Goal: Information Seeking & Learning: Learn about a topic

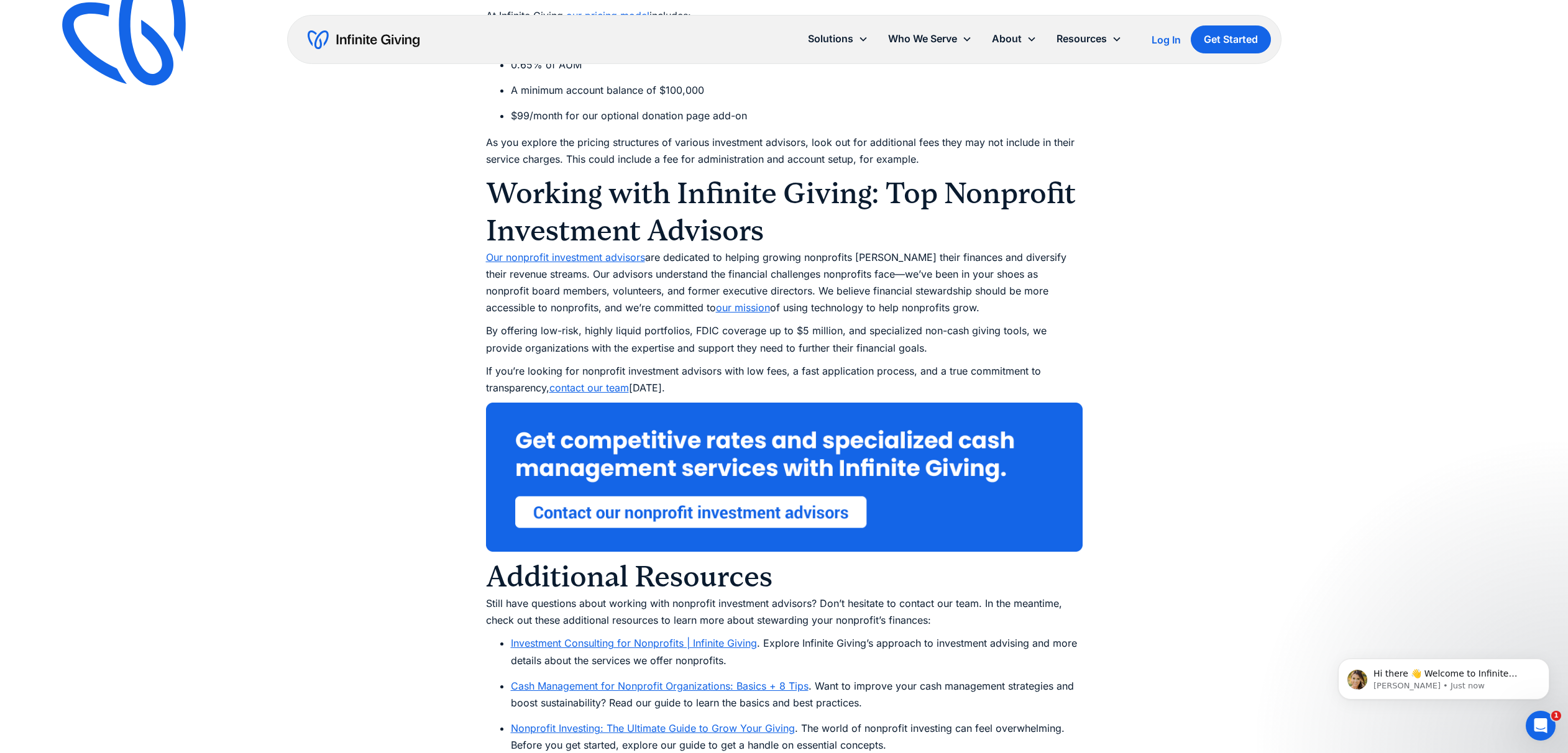
scroll to position [4931, 0]
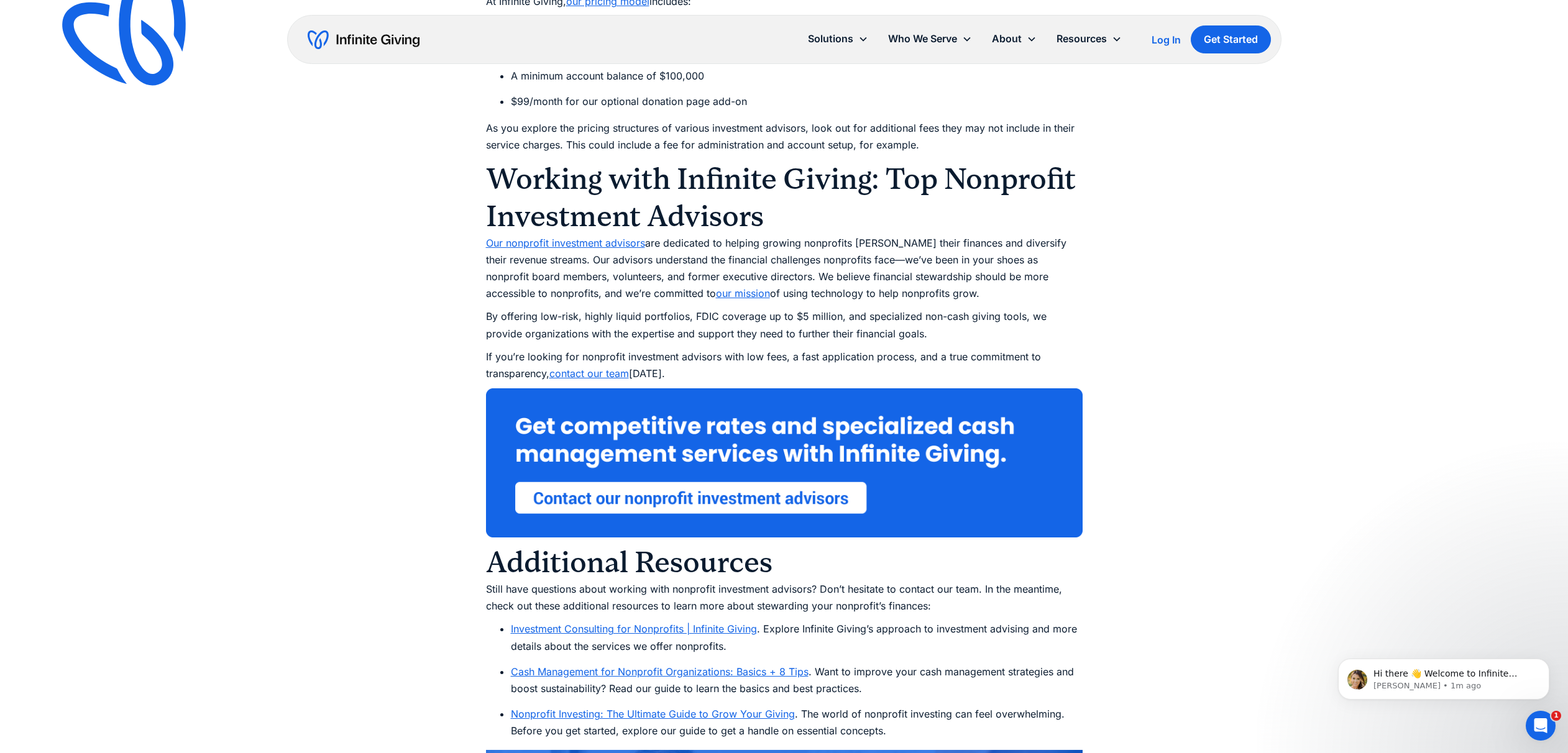
click at [605, 245] on link "Our nonprofit investment advisors" at bounding box center [566, 242] width 159 height 12
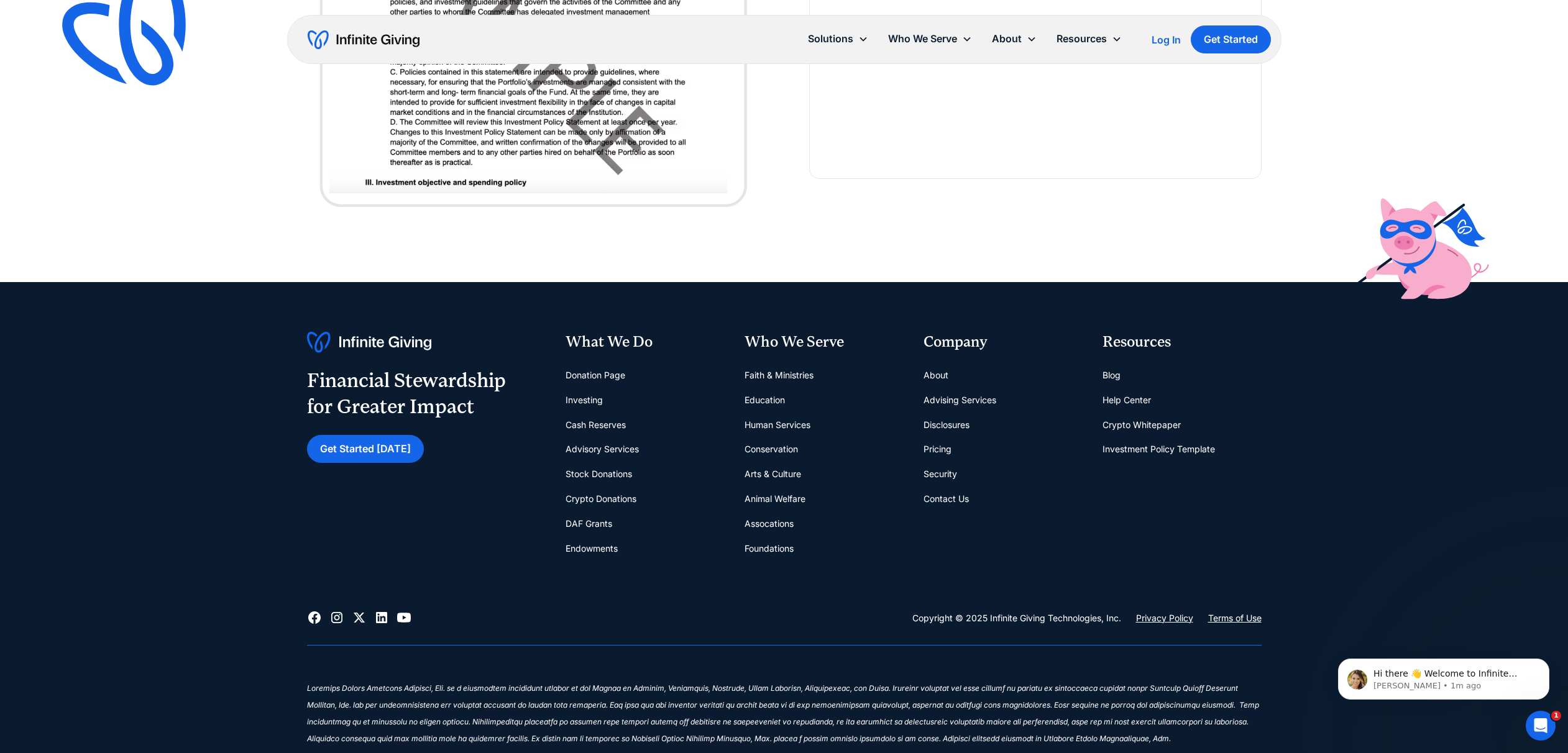
scroll to position [4267, 0]
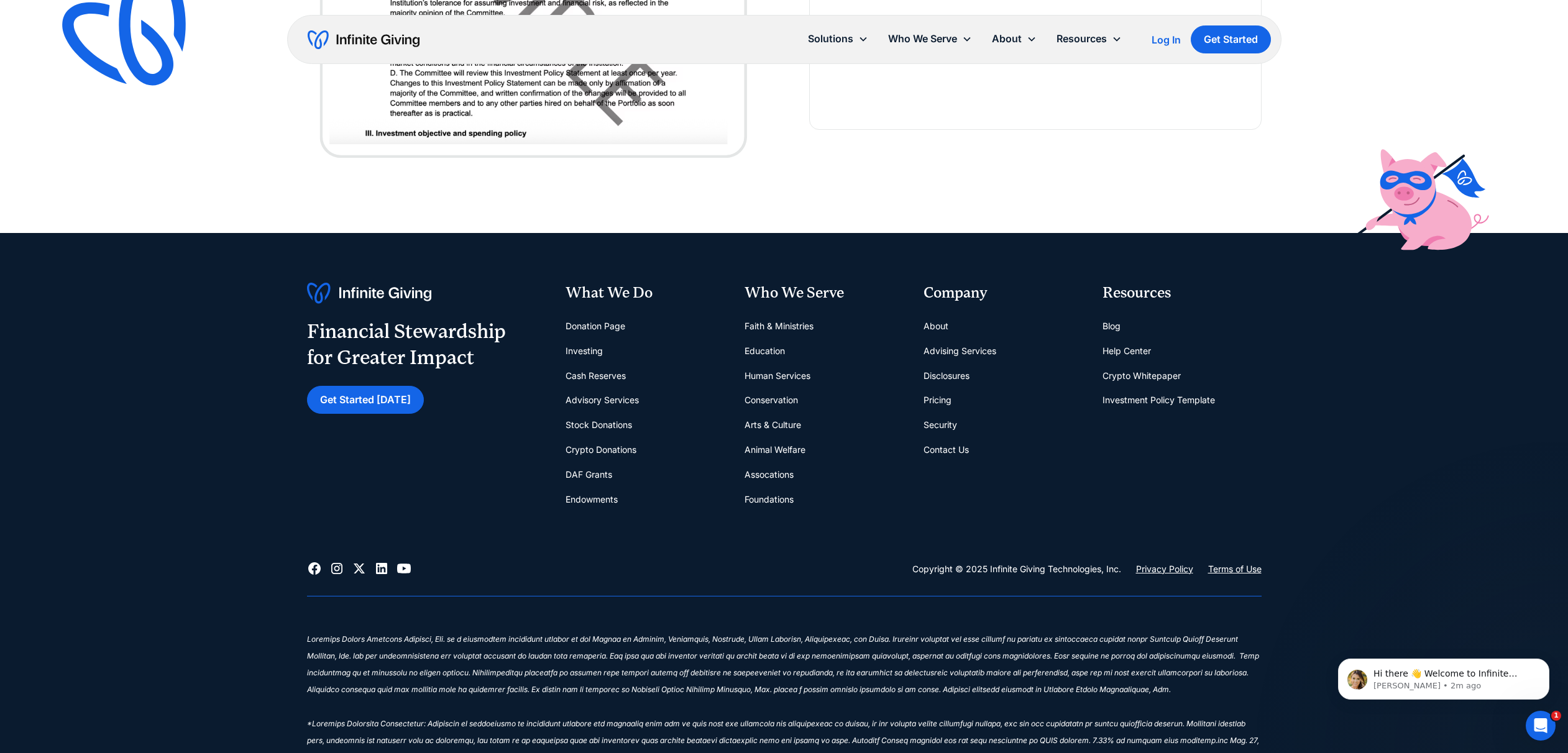
click at [591, 350] on link "Investing" at bounding box center [584, 352] width 37 height 25
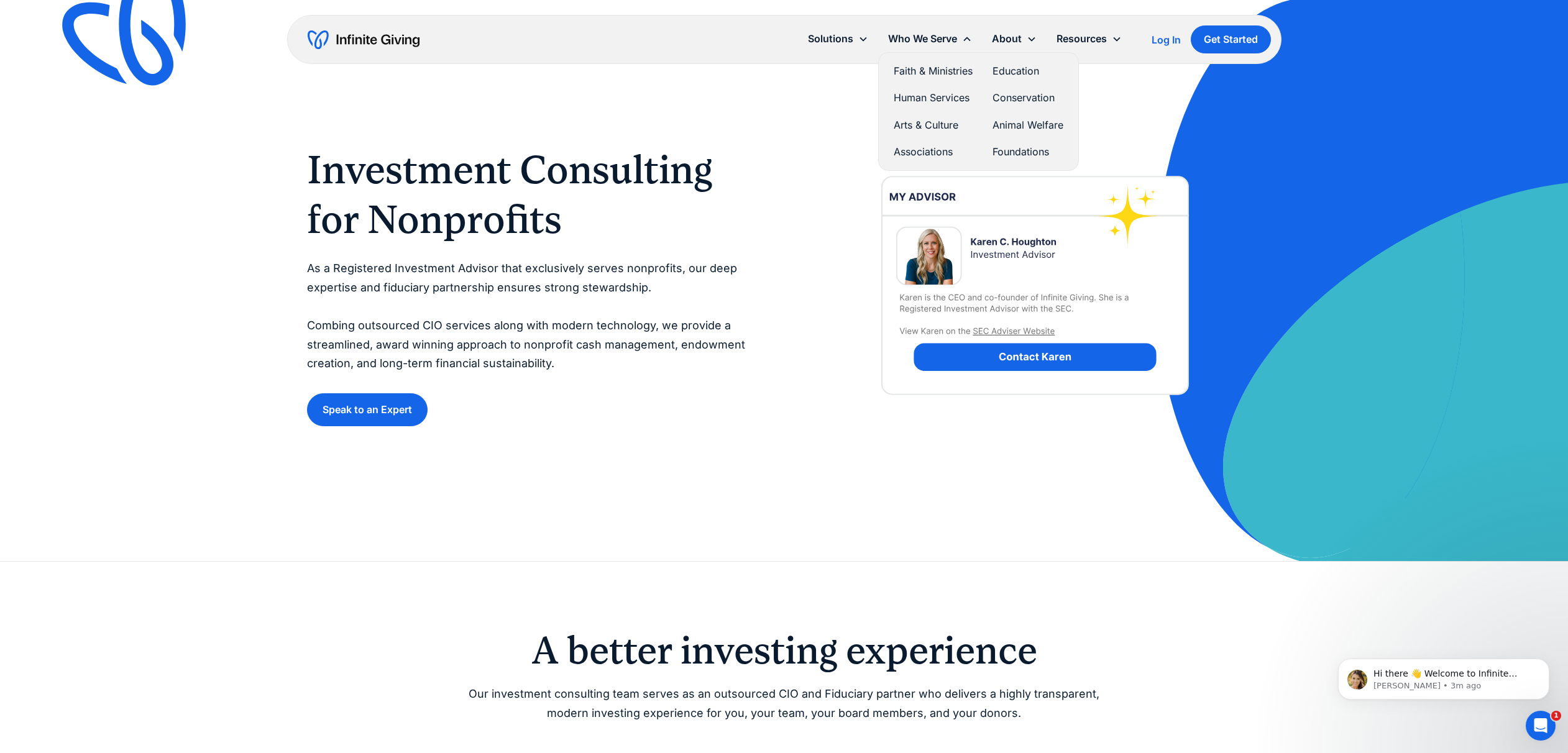
click at [931, 149] on link "Associations" at bounding box center [933, 152] width 79 height 17
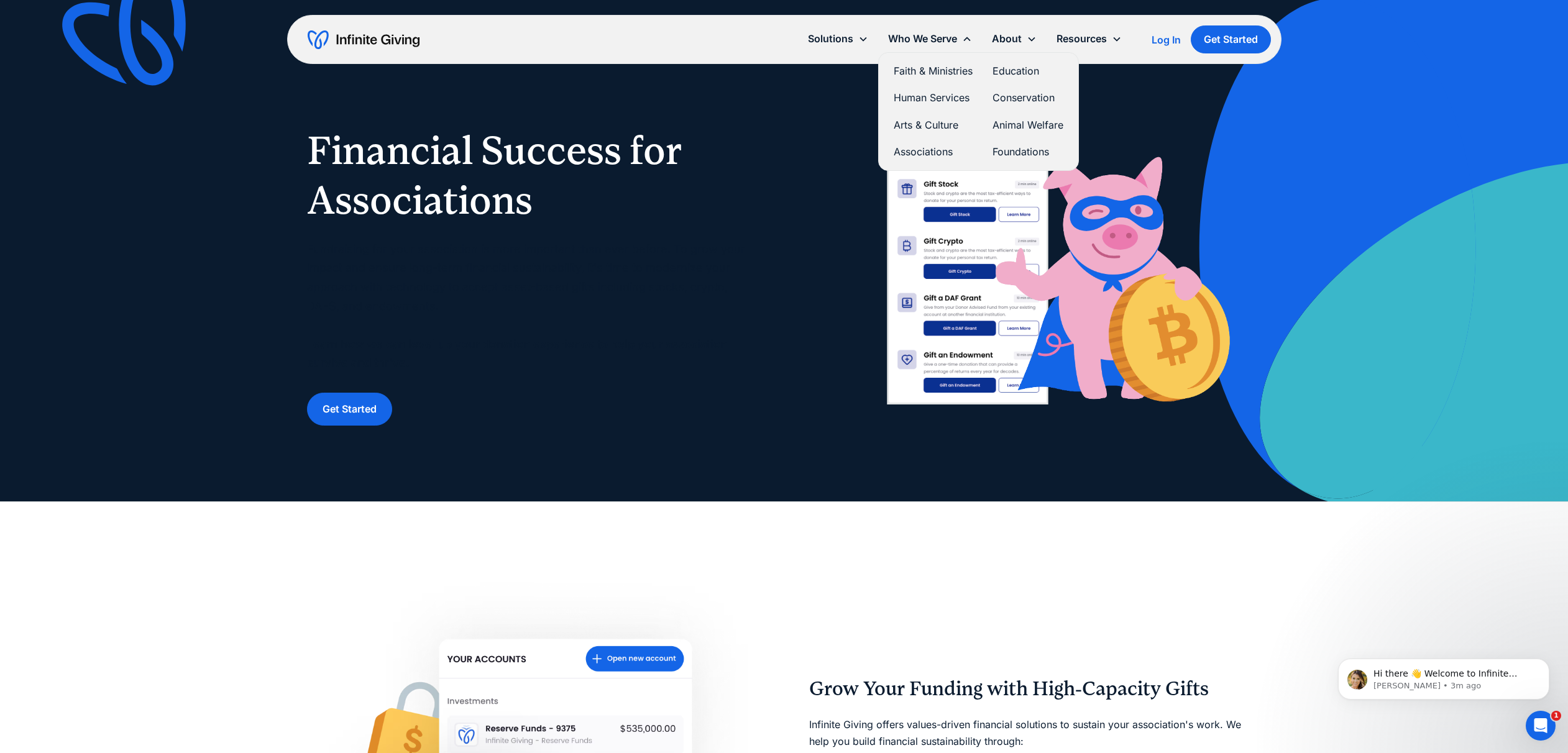
click at [1013, 150] on link "Foundations" at bounding box center [1028, 152] width 71 height 17
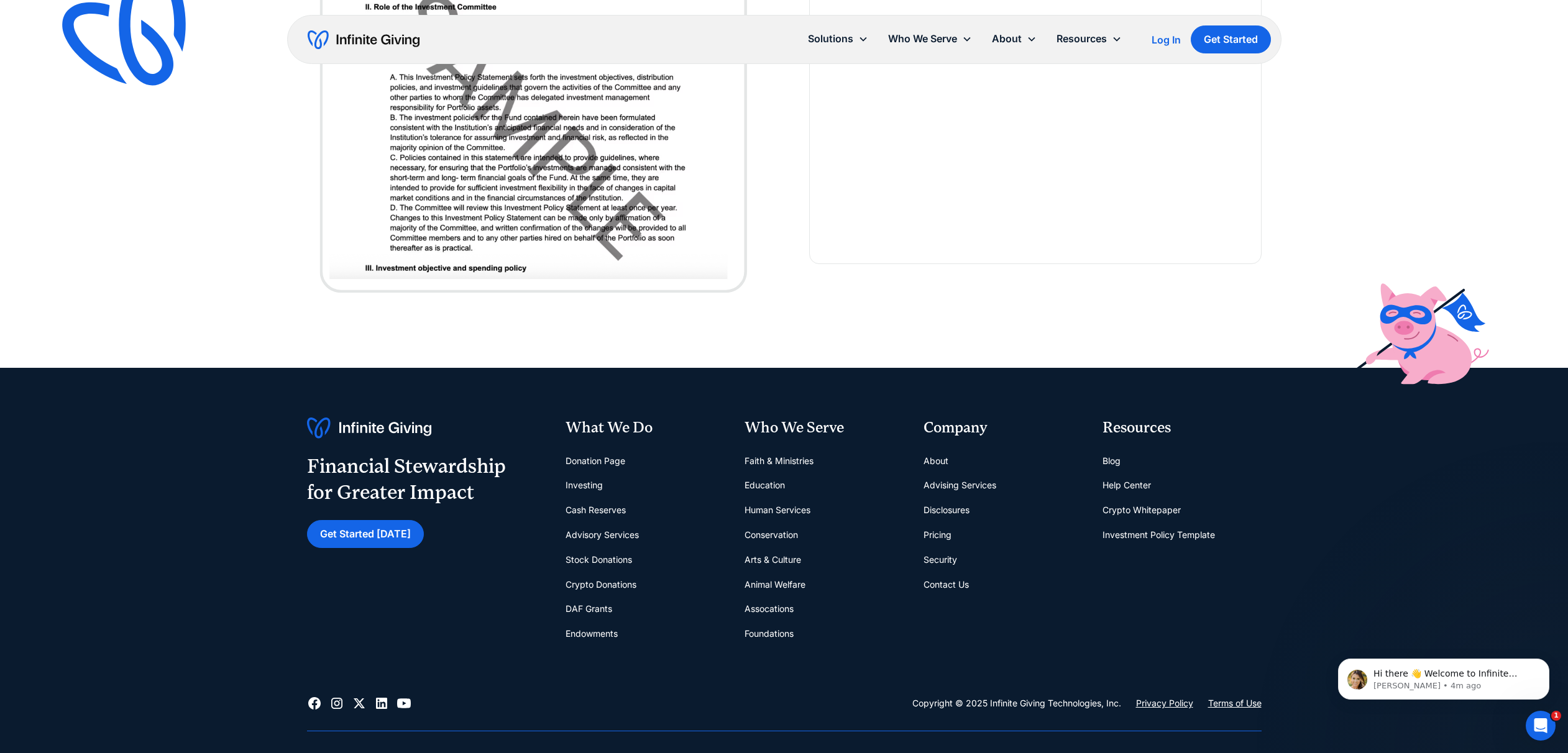
scroll to position [3252, 0]
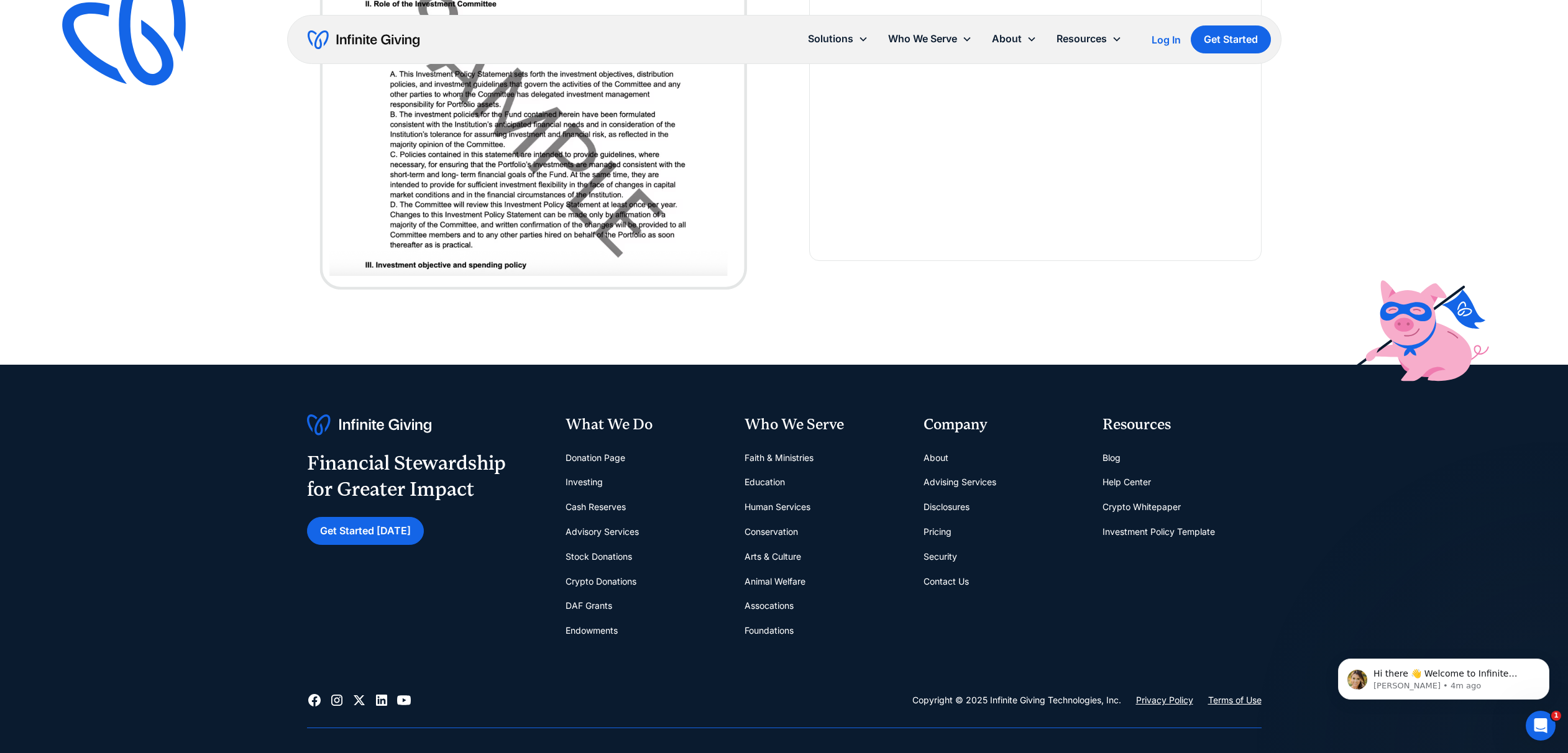
click at [943, 454] on link "About" at bounding box center [936, 458] width 25 height 25
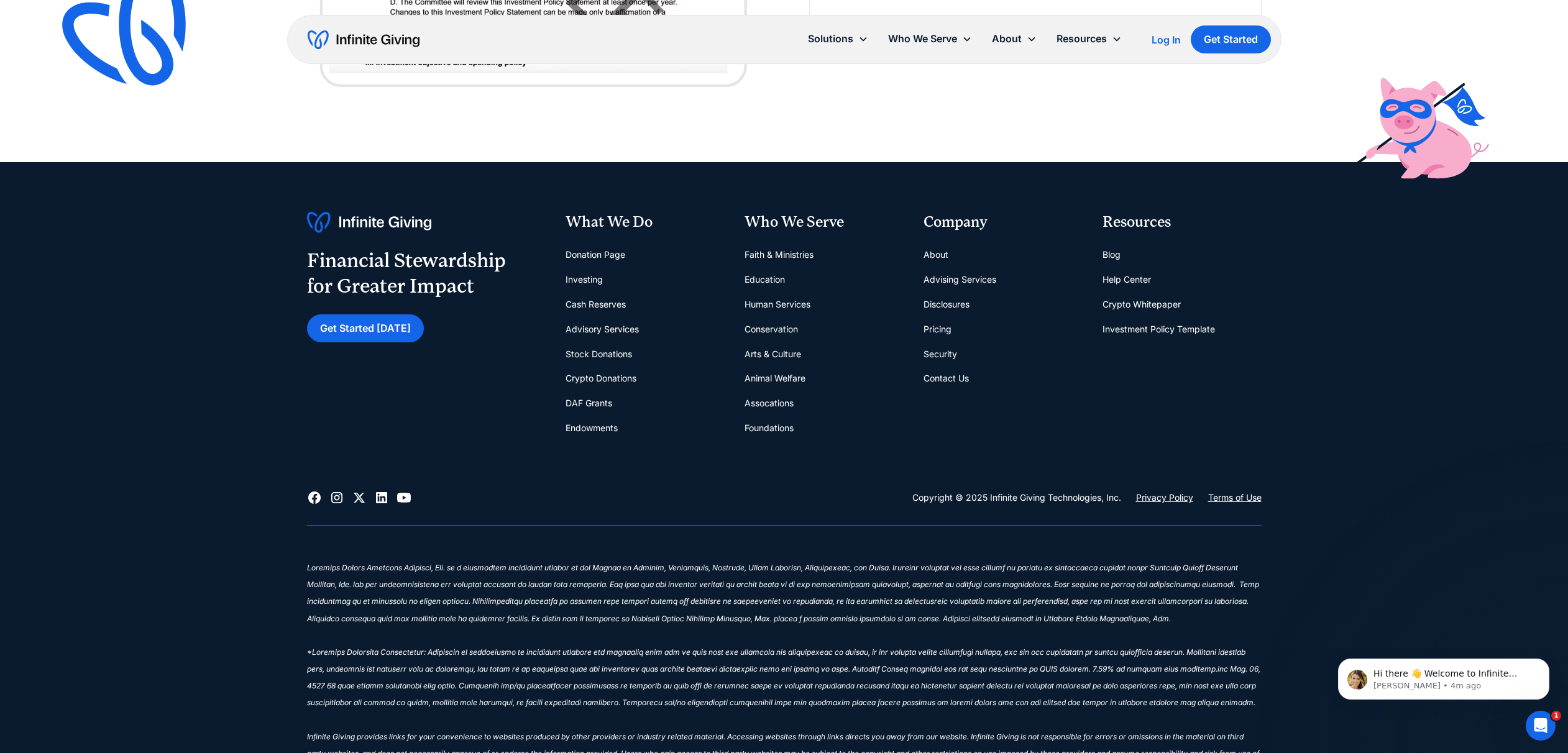
scroll to position [3751, 0]
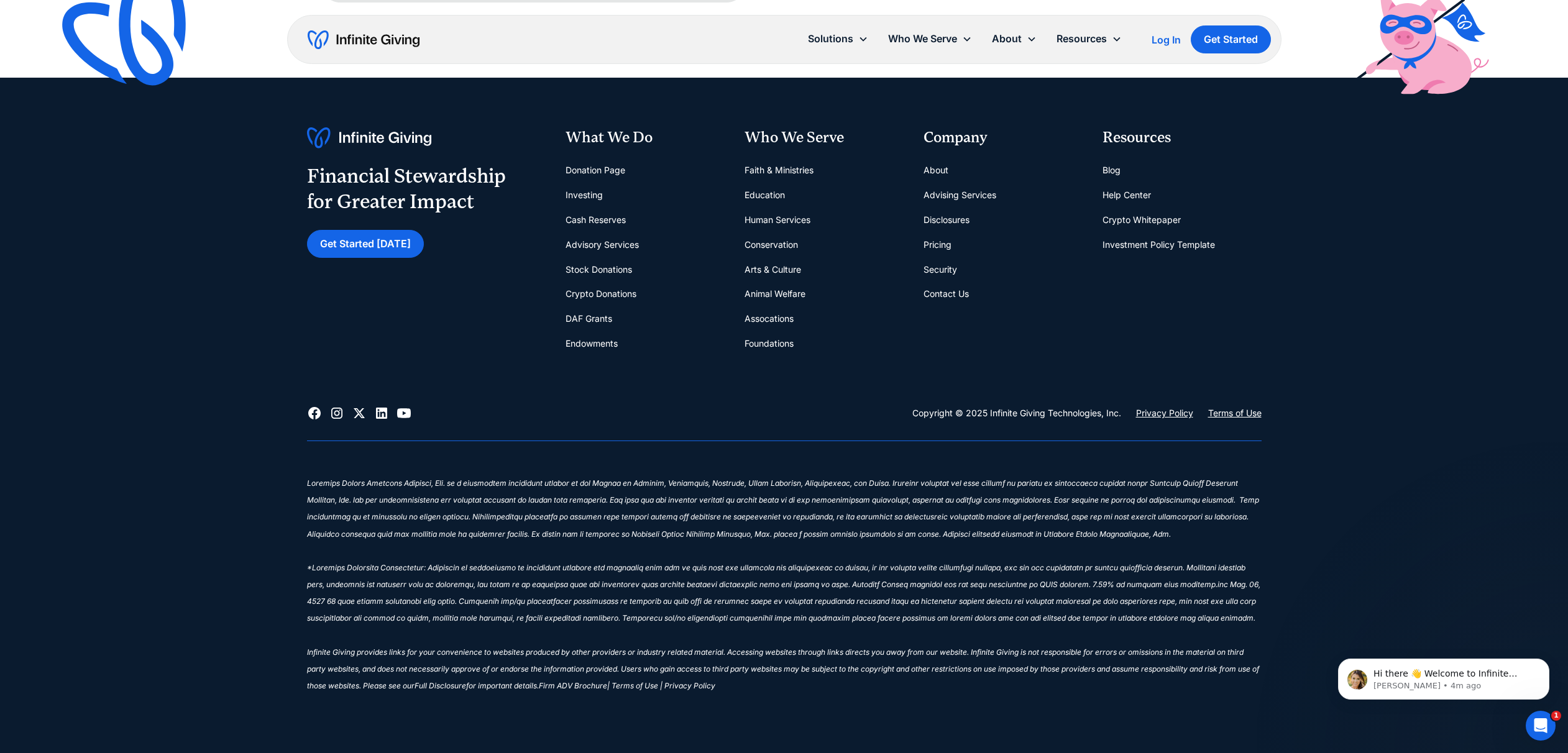
click at [938, 168] on link "About" at bounding box center [936, 170] width 25 height 25
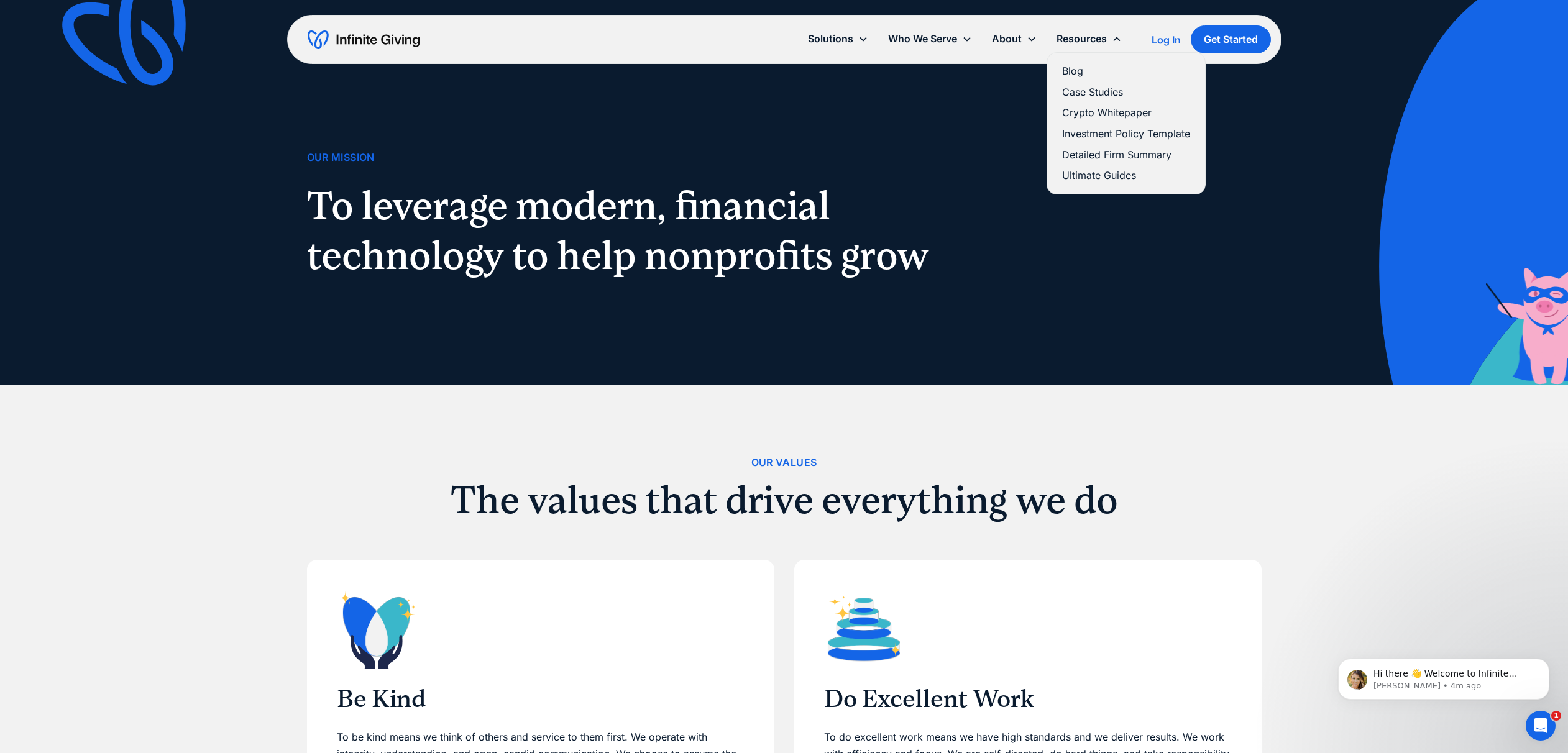
click at [1075, 74] on link "Blog" at bounding box center [1126, 72] width 128 height 17
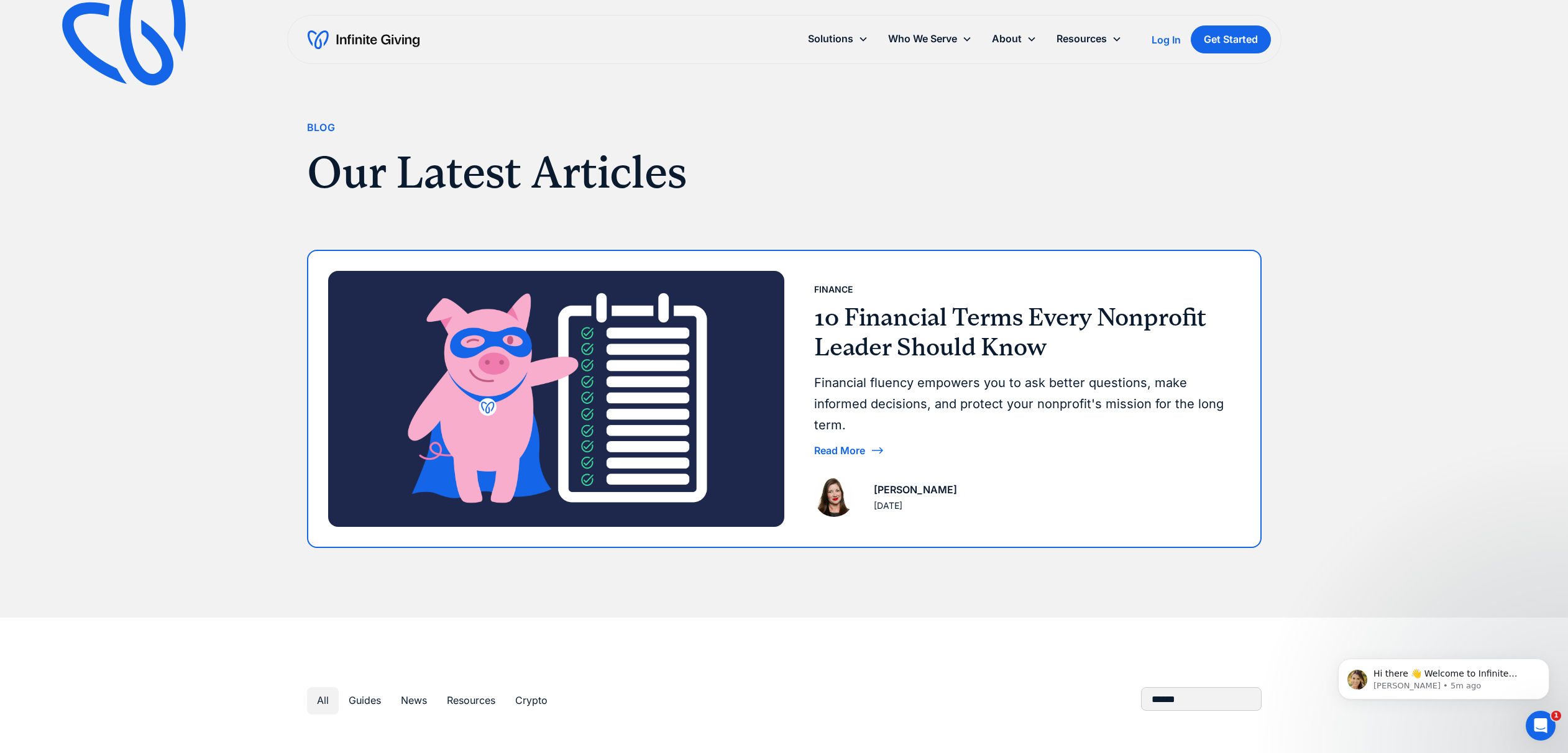
click at [847, 451] on div "Read More" at bounding box center [840, 450] width 51 height 10
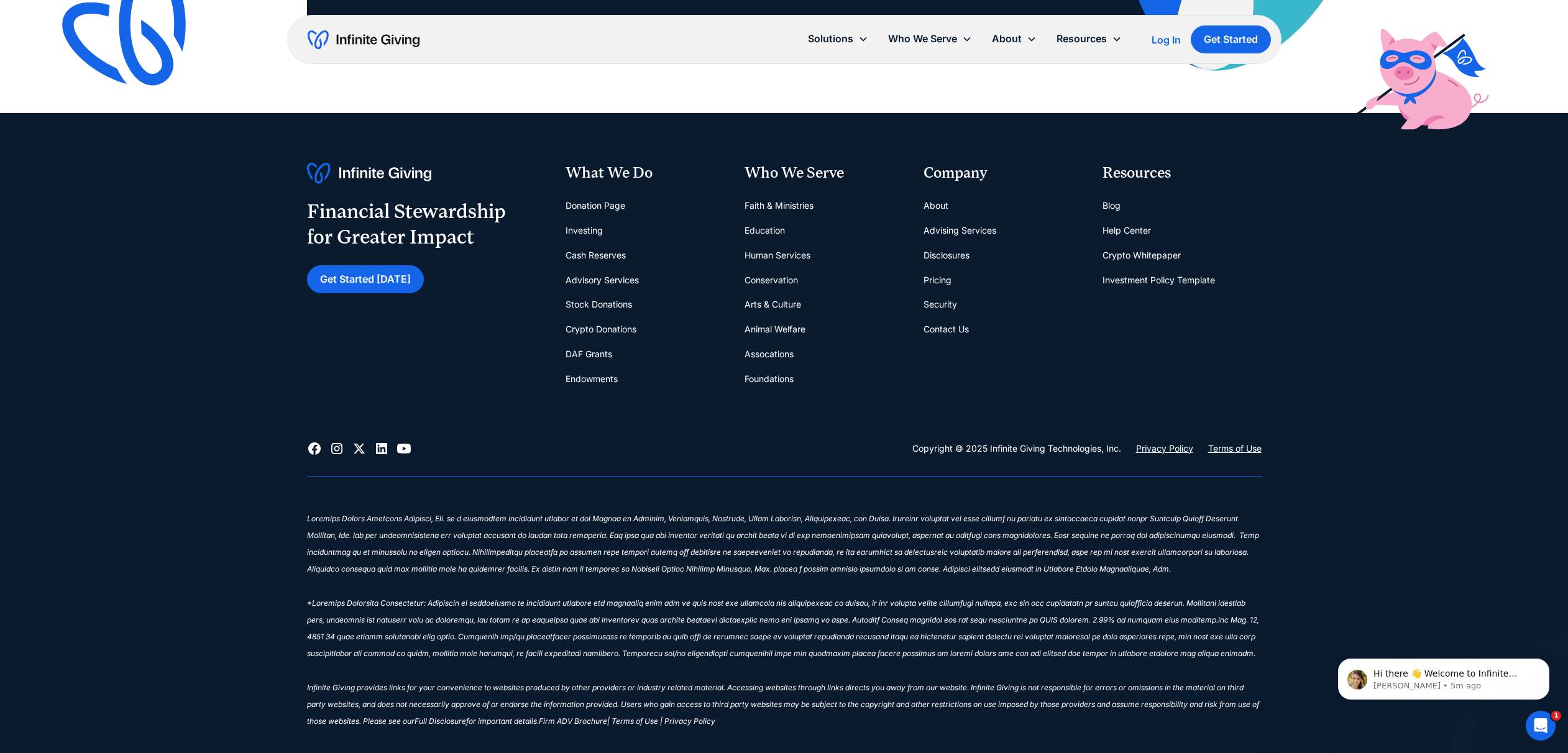
scroll to position [3120, 0]
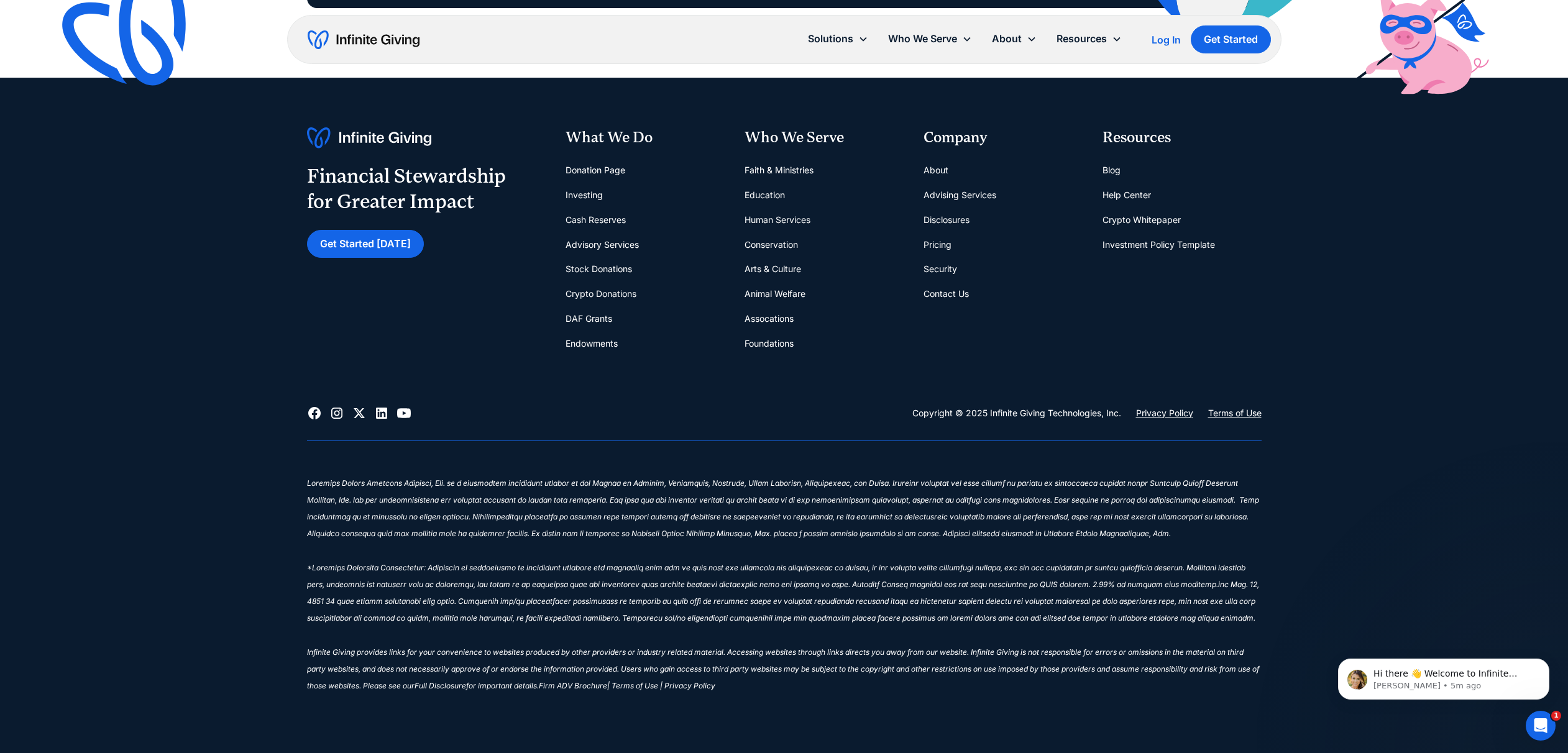
click at [945, 248] on link "Pricing" at bounding box center [937, 245] width 28 height 25
